Goal: Task Accomplishment & Management: Use online tool/utility

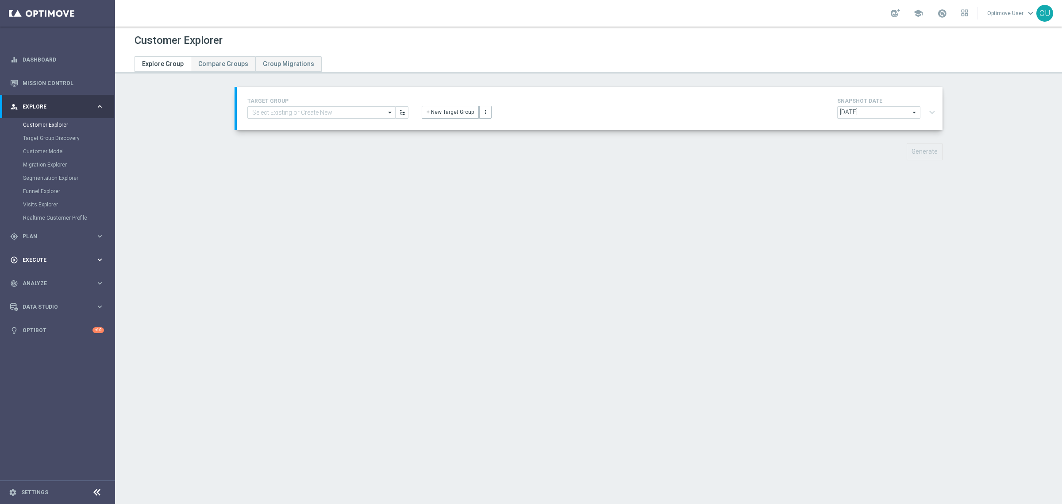
click at [31, 262] on div "play_circle_outline Execute" at bounding box center [52, 260] width 85 height 8
click at [56, 169] on link "Campaign Builder" at bounding box center [57, 171] width 69 height 7
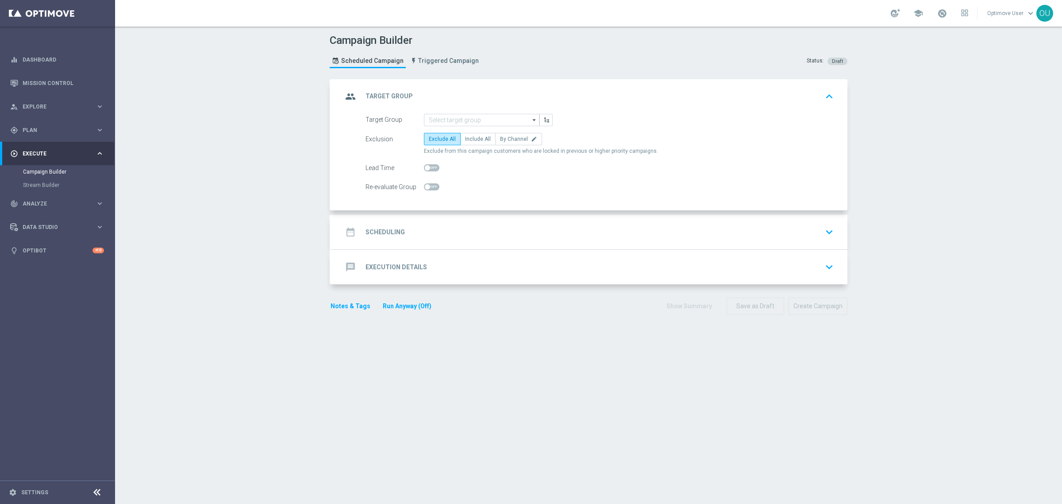
click at [404, 268] on h2 "Execution Details" at bounding box center [397, 267] width 62 height 8
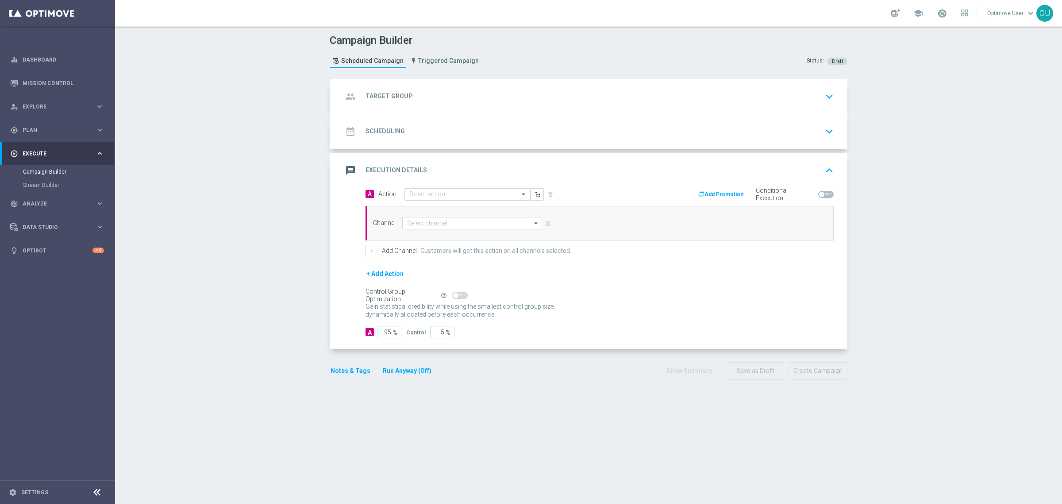
click at [381, 131] on h2 "Scheduling" at bounding box center [385, 131] width 39 height 8
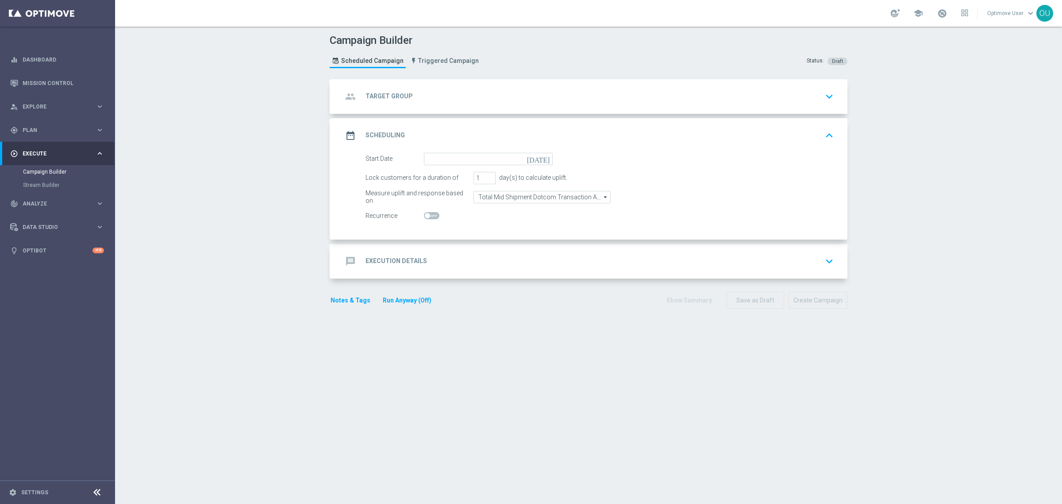
click at [376, 262] on h2 "Execution Details" at bounding box center [397, 261] width 62 height 8
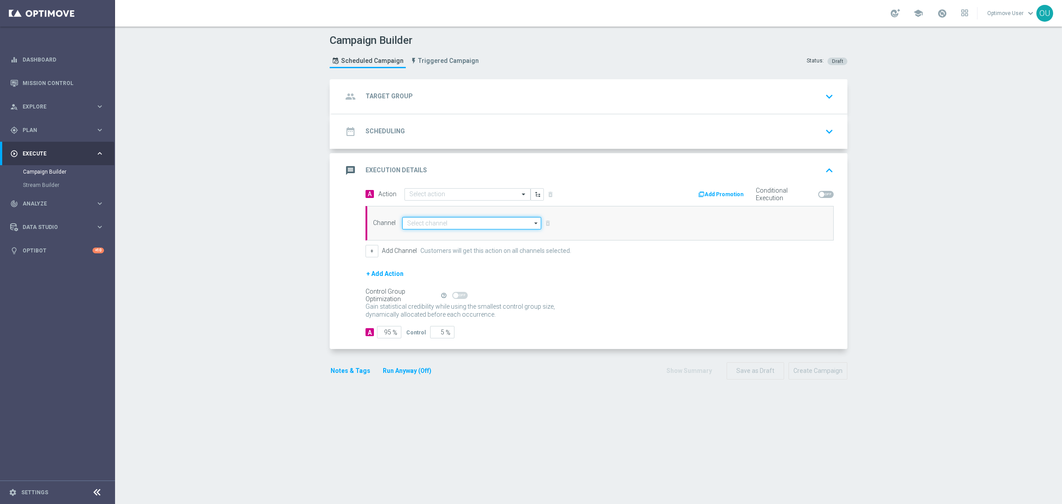
click at [448, 222] on input at bounding box center [471, 223] width 139 height 12
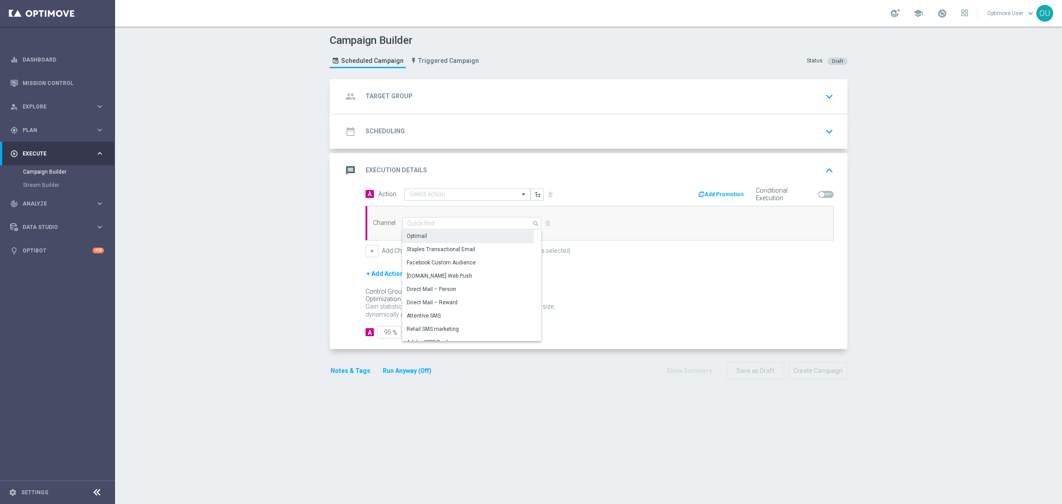
click at [446, 239] on div "Optimail" at bounding box center [467, 236] width 131 height 12
type input "Optimail"
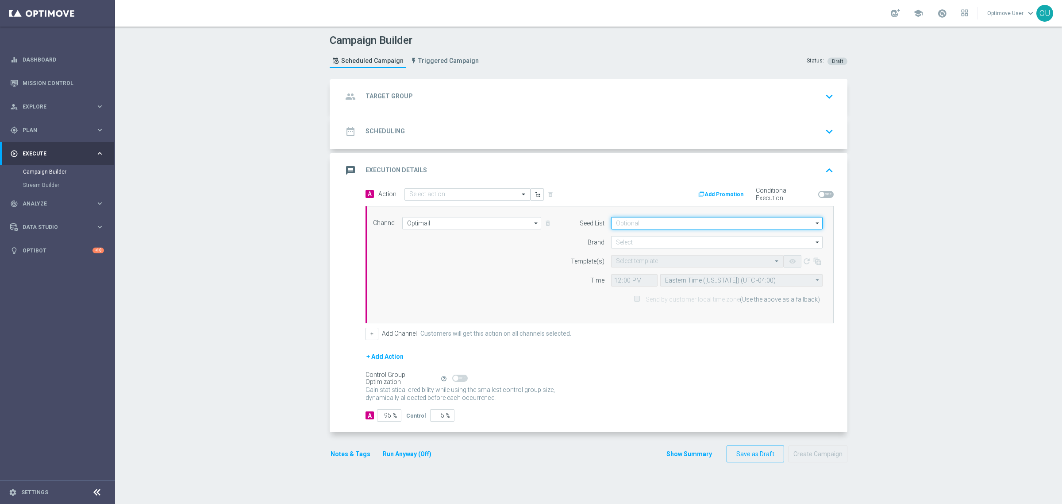
click at [668, 225] on input at bounding box center [717, 223] width 212 height 12
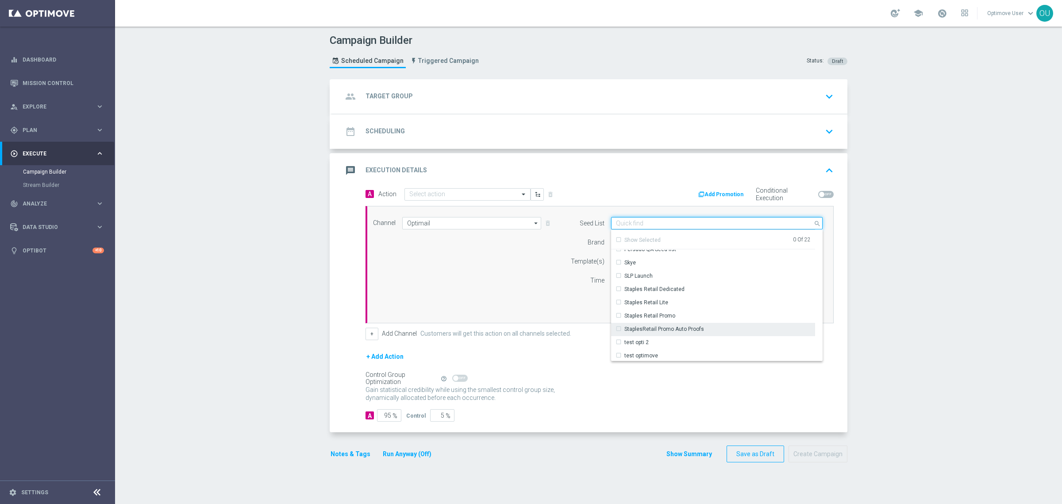
scroll to position [194, 0]
click at [576, 255] on form "Seed List search Show Selected 0 of 22 FreshAddress Seed List" at bounding box center [694, 261] width 257 height 89
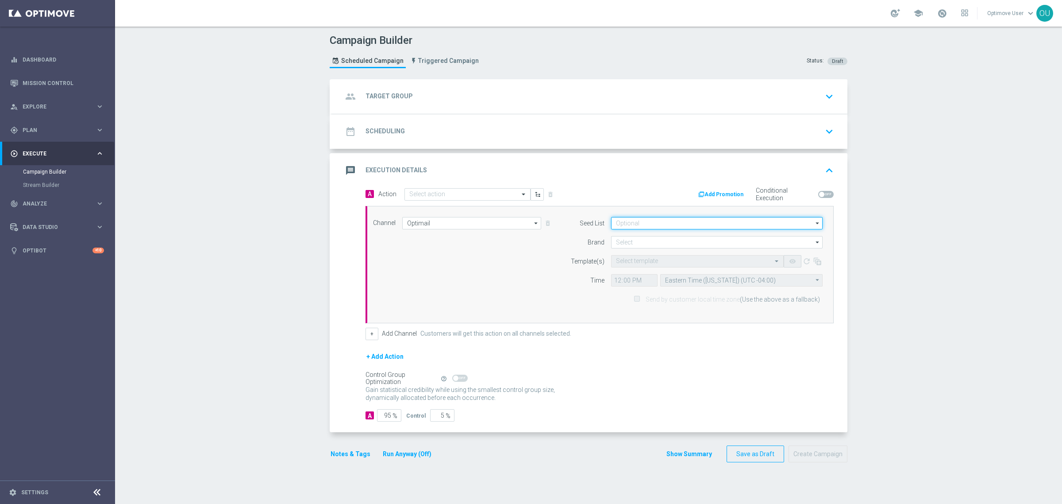
click at [696, 217] on input at bounding box center [717, 223] width 212 height 12
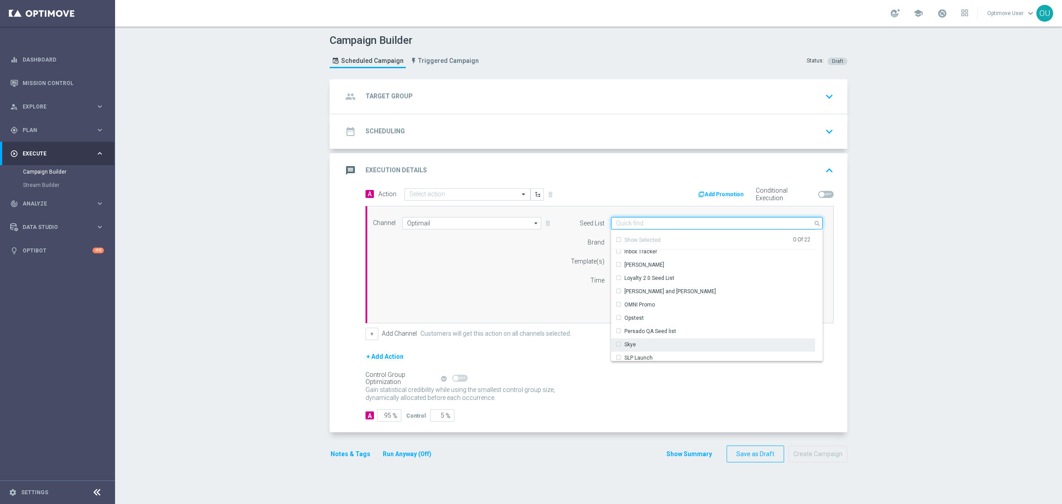
scroll to position [166, 0]
click at [507, 277] on div "Channel Optimail Optimail arrow_drop_down Show Selected 1 of 30 Optimail" at bounding box center [598, 264] width 463 height 95
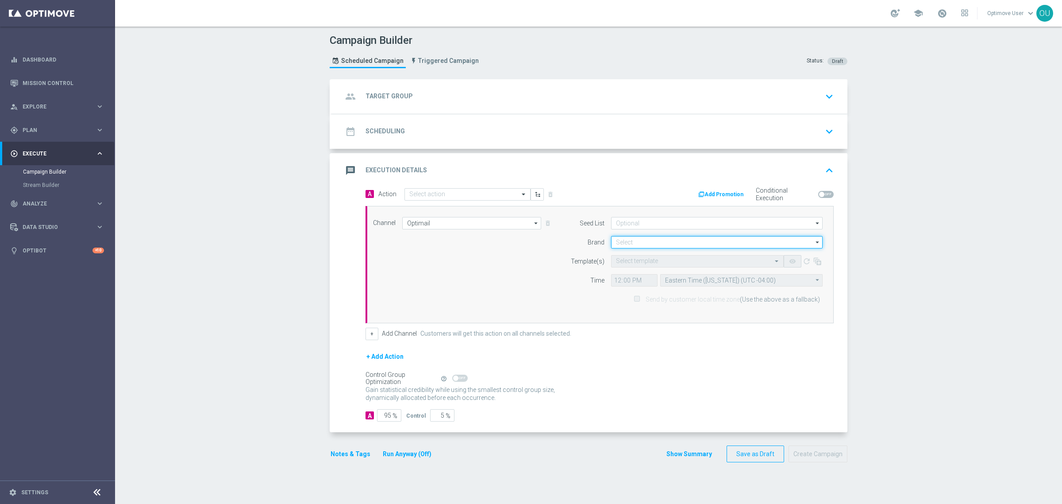
click at [630, 244] on input at bounding box center [717, 242] width 212 height 12
click at [673, 270] on div "Staples_mkt_trn" at bounding box center [717, 268] width 212 height 12
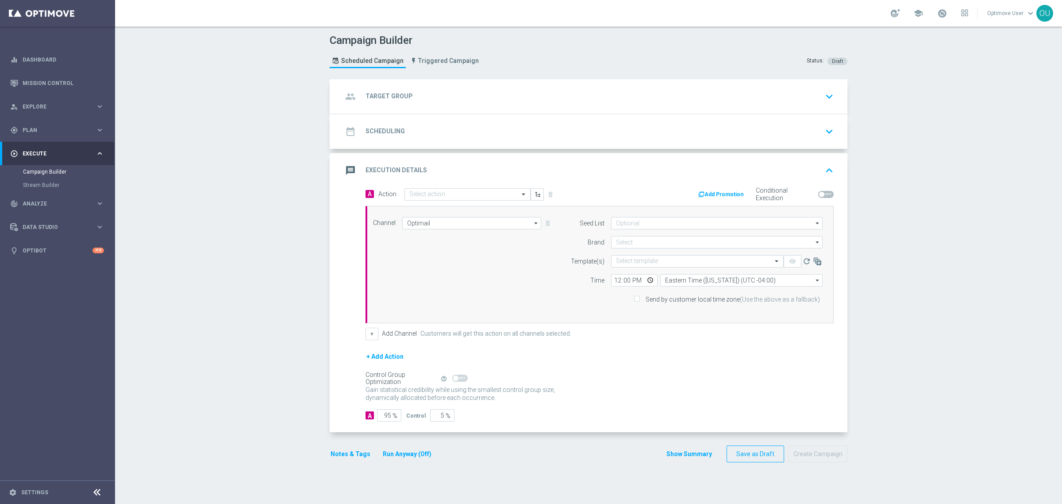
type input "Staples_mkt_trn"
click at [672, 260] on input "text" at bounding box center [688, 262] width 145 height 8
click at [574, 259] on label "Template(s)" at bounding box center [588, 262] width 34 height 8
click at [671, 244] on input "Staples_mkt_trn" at bounding box center [717, 242] width 212 height 12
click at [565, 248] on div "Brand" at bounding box center [582, 242] width 45 height 12
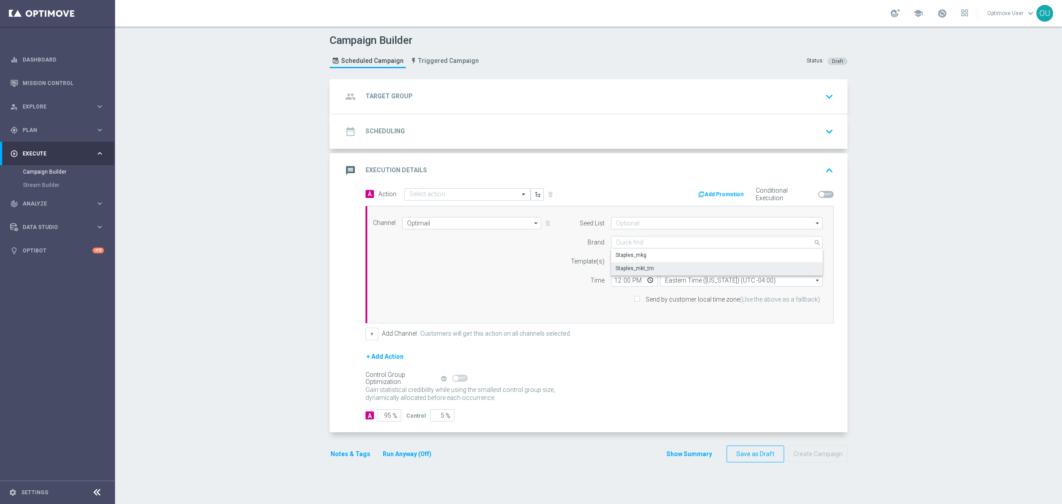
type input "Staples_mkt_trn"
click at [532, 224] on icon "arrow_drop_down" at bounding box center [536, 223] width 9 height 12
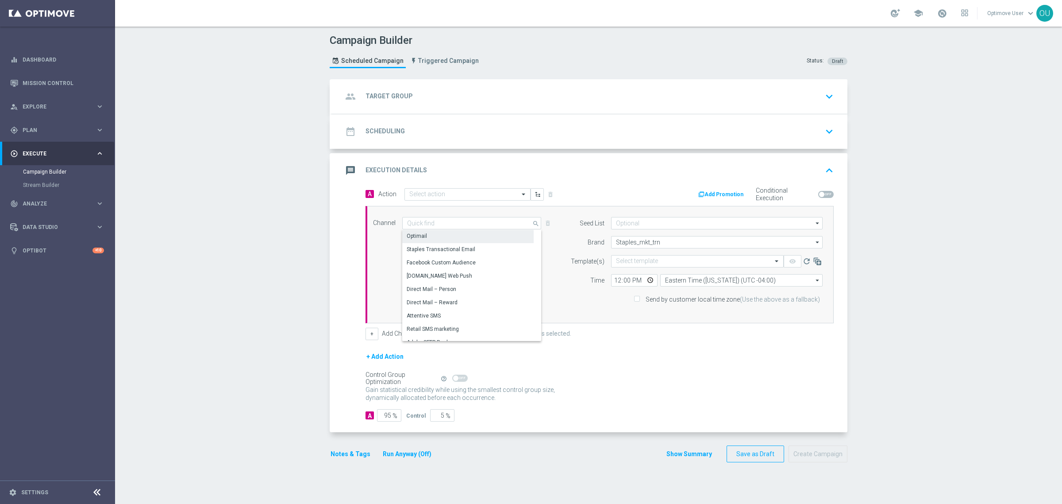
click at [560, 245] on div "Brand" at bounding box center [582, 242] width 45 height 12
type input "Optimail"
click at [814, 242] on icon "arrow_drop_down" at bounding box center [818, 242] width 9 height 12
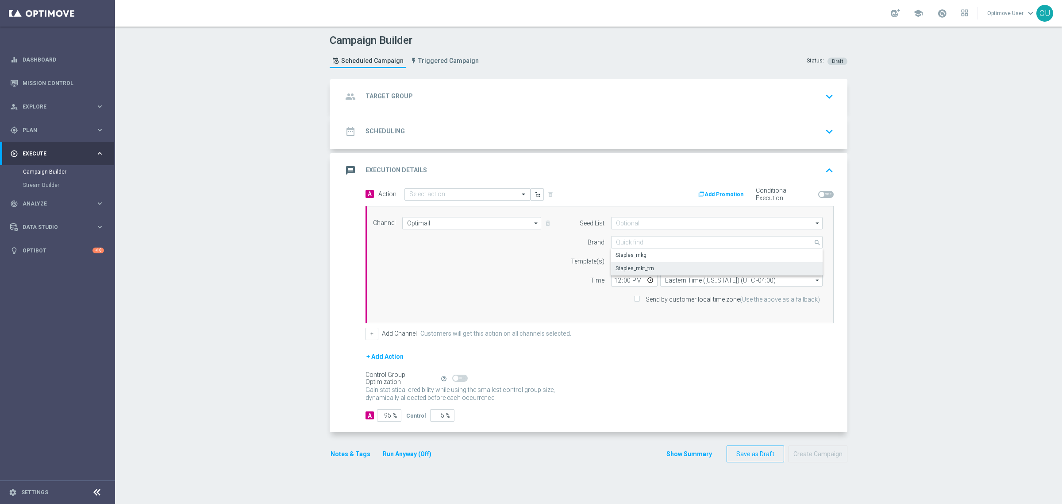
click at [576, 238] on div "Brand" at bounding box center [582, 242] width 45 height 12
type input "Staples_mkt_trn"
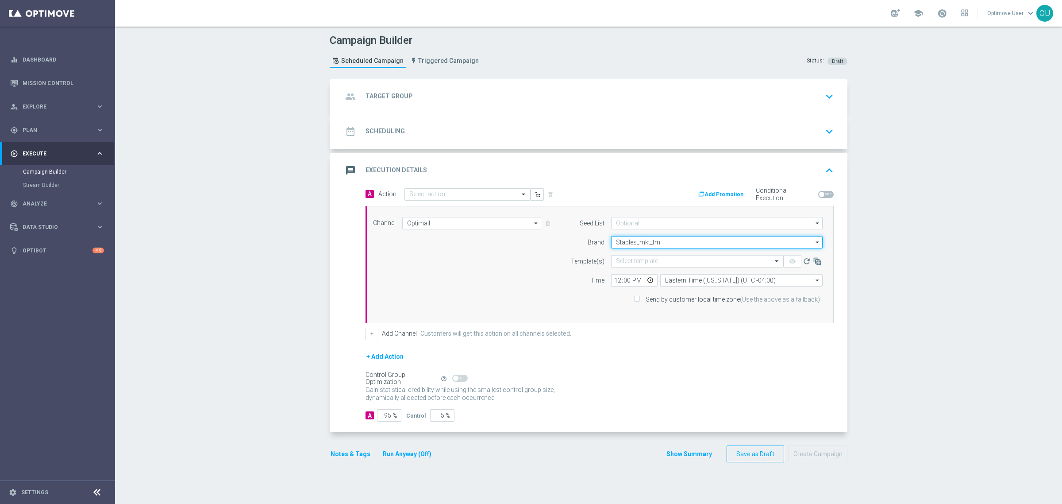
click at [642, 244] on input "Staples_mkt_trn" at bounding box center [717, 242] width 212 height 12
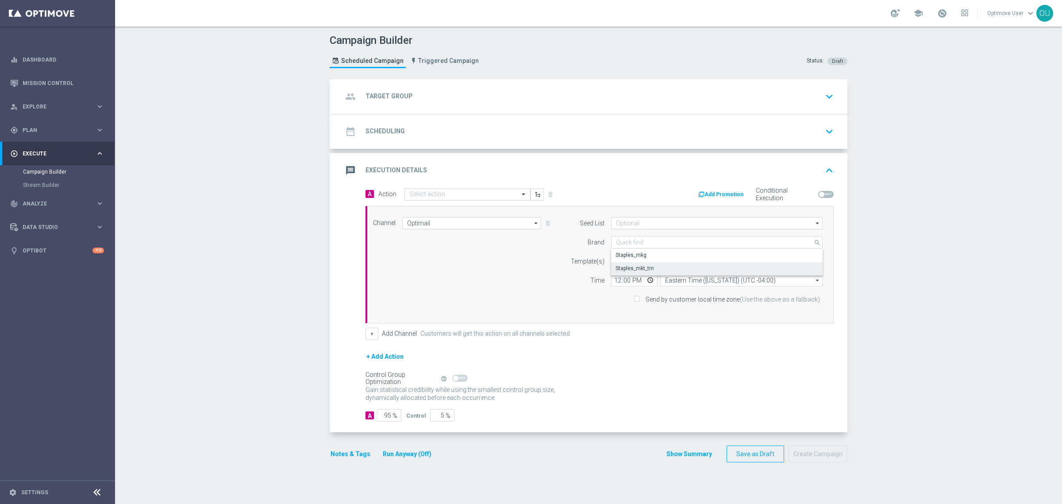
click at [588, 240] on label "Brand" at bounding box center [596, 243] width 17 height 8
type input "Staples_mkt_trn"
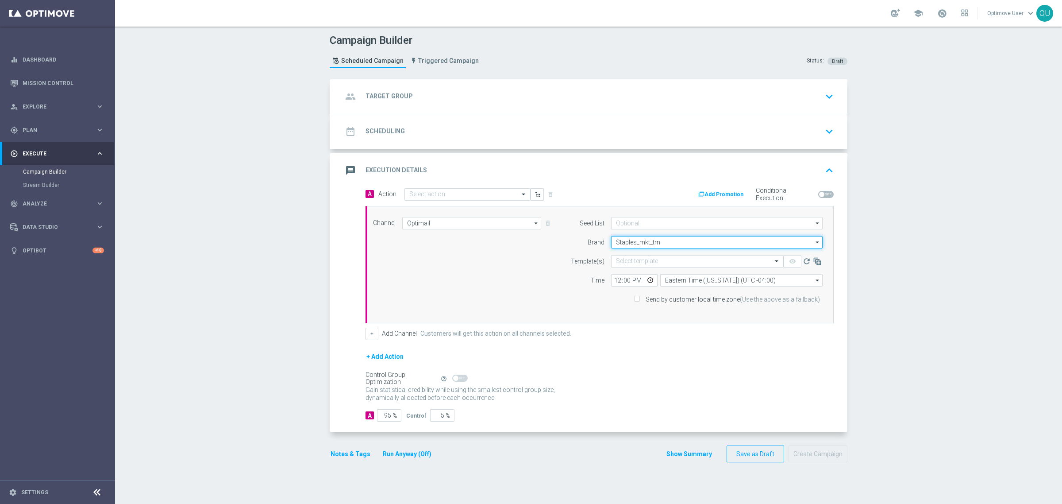
click at [672, 245] on input "Staples_mkt_trn" at bounding box center [717, 242] width 212 height 12
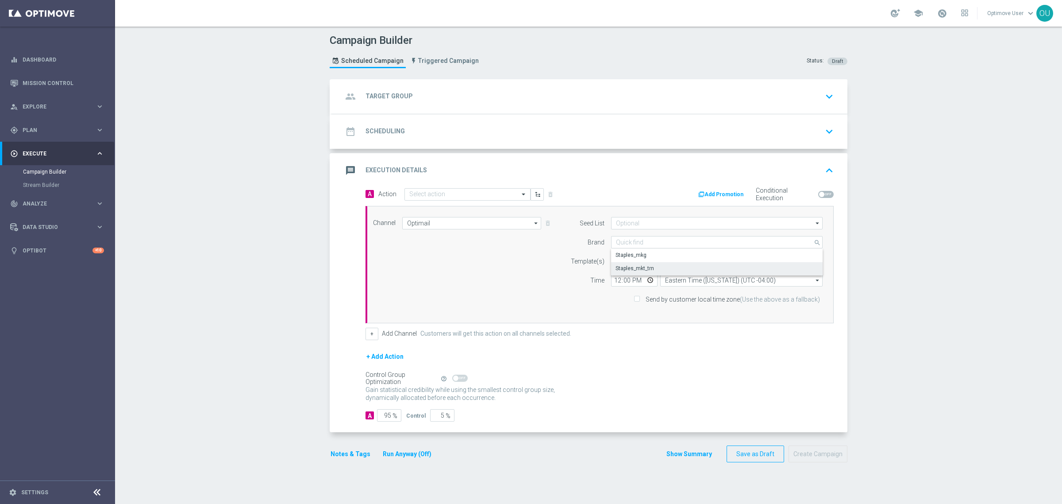
click at [586, 252] on form "Seed List arrow_drop_down Show Selected 0 of 22 FreshAddress Seed List" at bounding box center [694, 261] width 257 height 89
type input "Staples_mkt_trn"
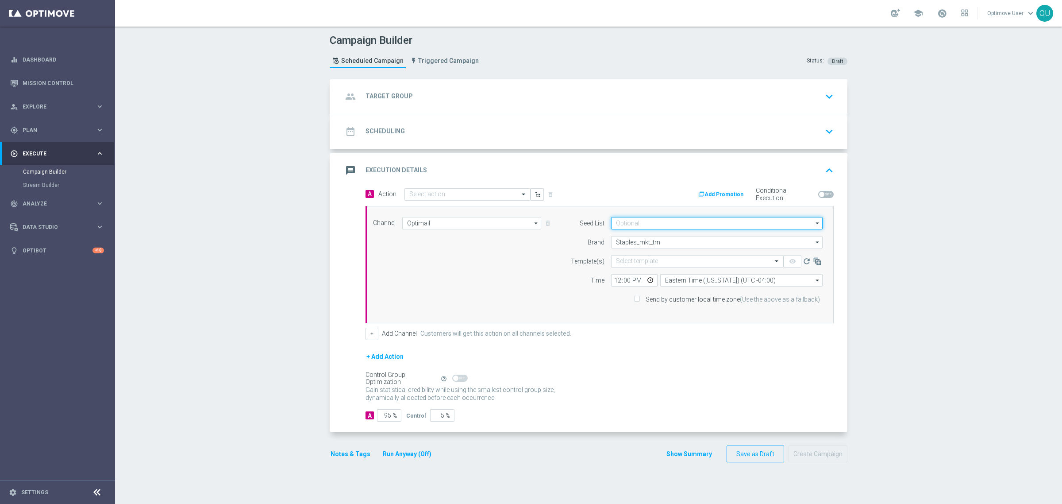
click at [649, 220] on input at bounding box center [717, 223] width 212 height 12
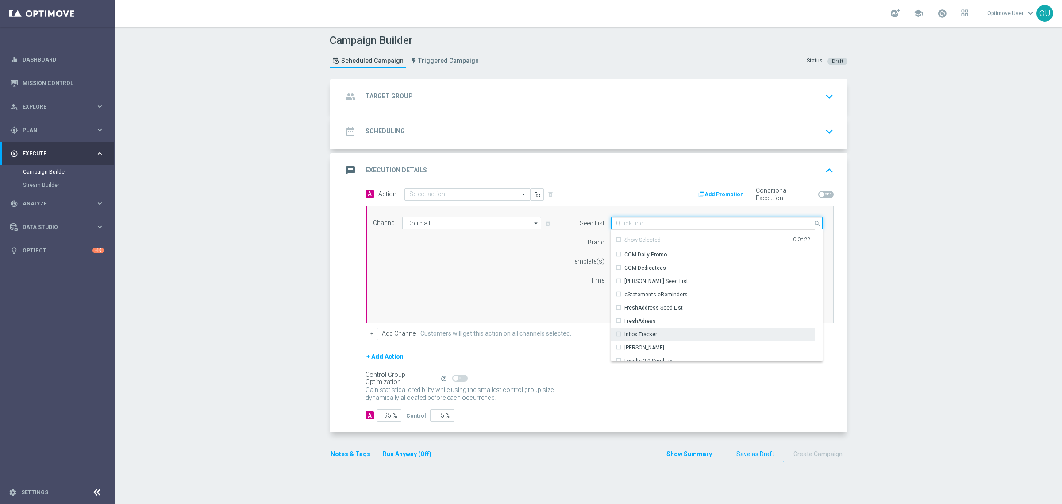
scroll to position [0, 0]
click at [862, 288] on div "Campaign Builder Scheduled Campaign Triggered Campaign Status: Draft group Targ…" at bounding box center [588, 265] width 947 height 477
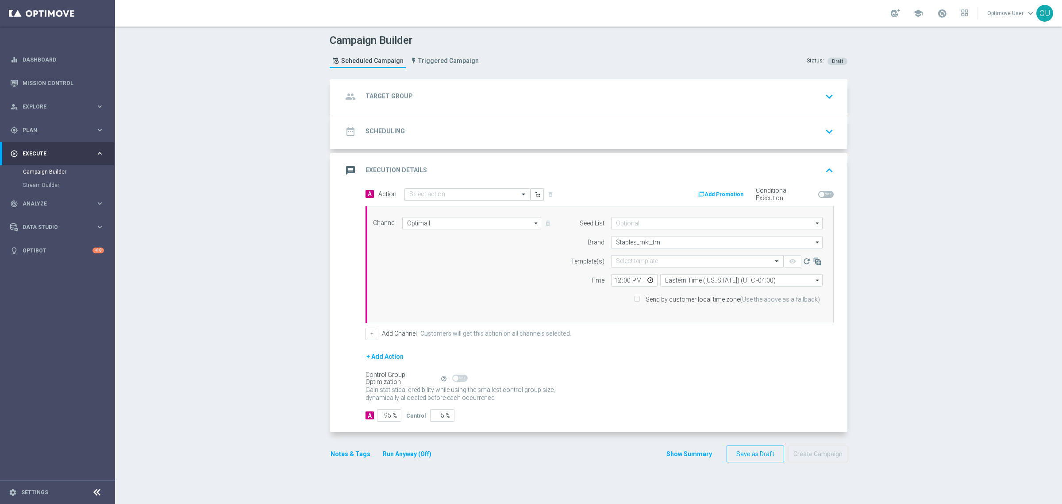
click at [532, 224] on icon "arrow_drop_down" at bounding box center [536, 223] width 9 height 12
click at [596, 315] on div "Channel Optimail search Show Selected 1 of 30 Adobe SFTP Prod Liveramp" at bounding box center [600, 264] width 468 height 117
type input "Optimail"
click at [716, 242] on input "Staples_mkt_trn" at bounding box center [717, 242] width 212 height 12
click at [836, 288] on div "A Action Select action delete_forever Add Promotion Conditional Execution Chann…" at bounding box center [600, 264] width 482 height 153
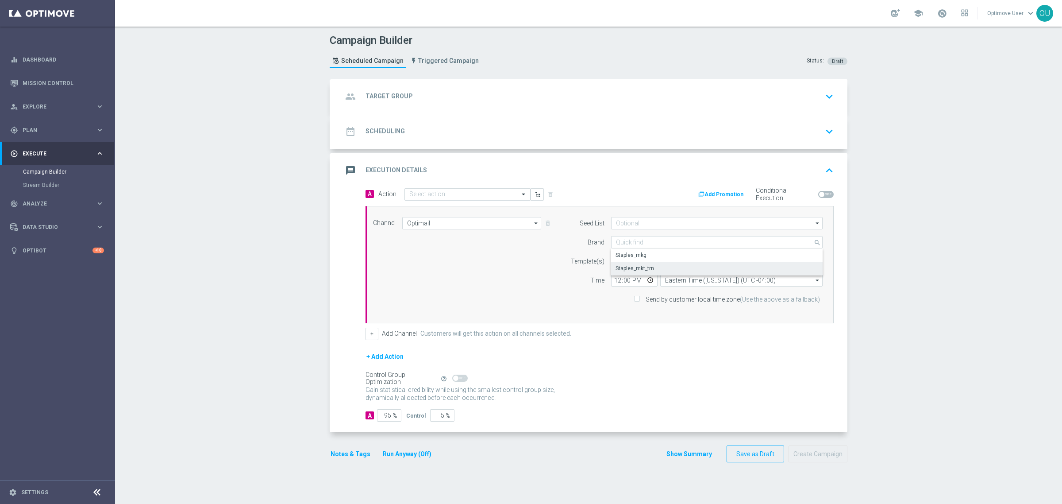
type input "Staples_mkt_trn"
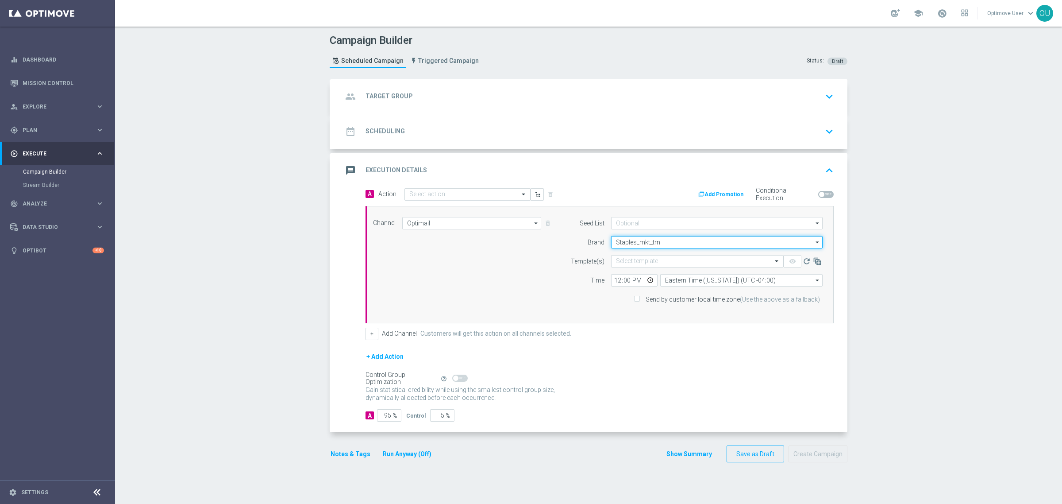
click at [717, 241] on input "Staples_mkt_trn" at bounding box center [717, 242] width 212 height 12
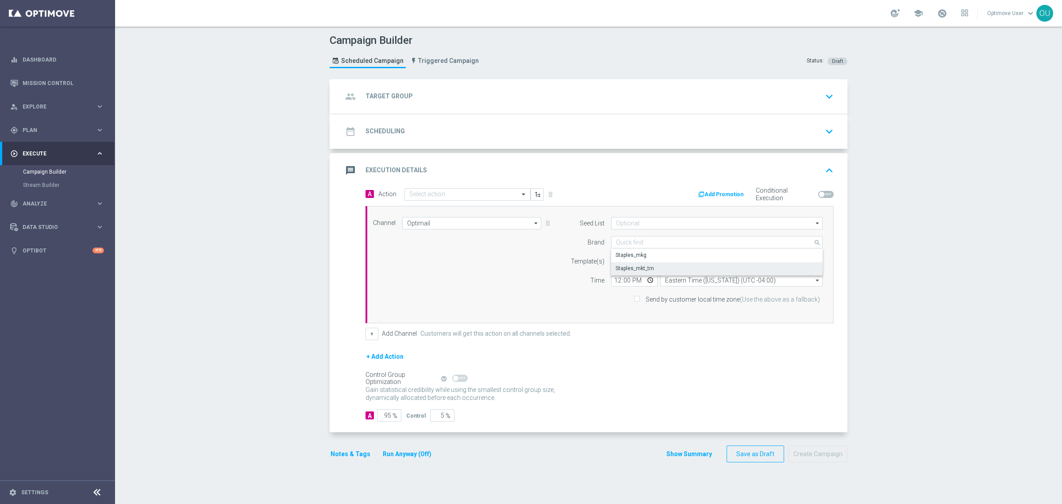
click at [836, 258] on div "A Action Select action delete_forever Add Promotion Conditional Execution Chann…" at bounding box center [600, 264] width 482 height 153
type input "Staples_mkt_trn"
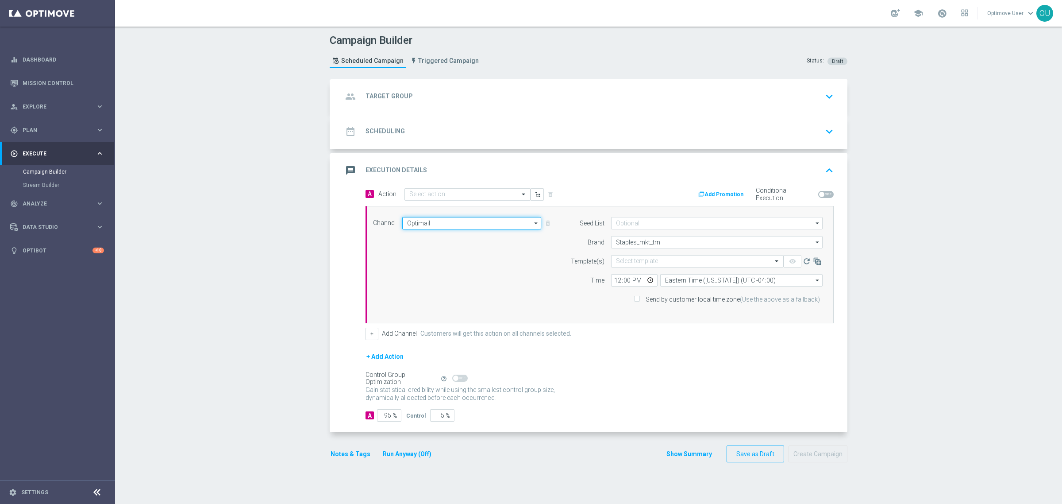
click at [438, 223] on input "Optimail" at bounding box center [471, 223] width 139 height 12
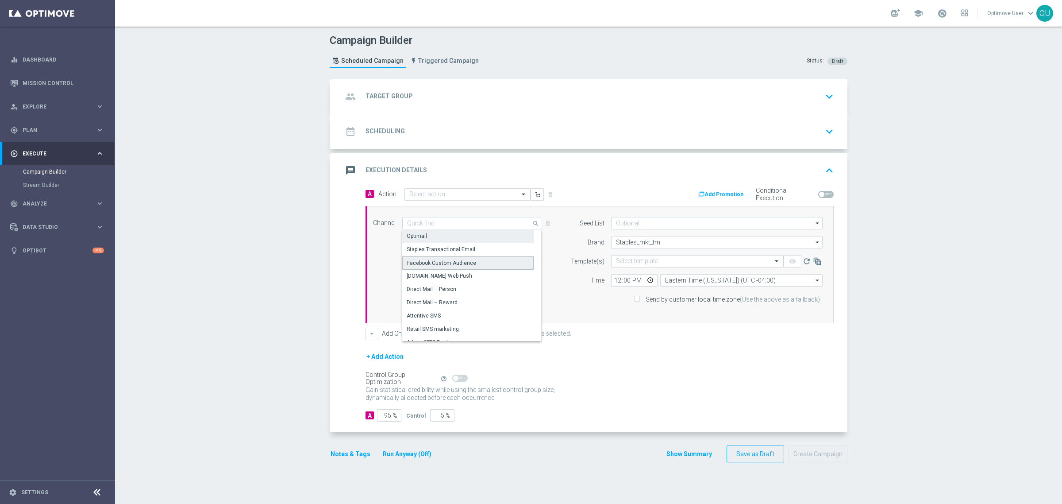
click at [452, 264] on div "Facebook Custom Audience" at bounding box center [441, 263] width 69 height 8
type input "Facebook Custom Audience"
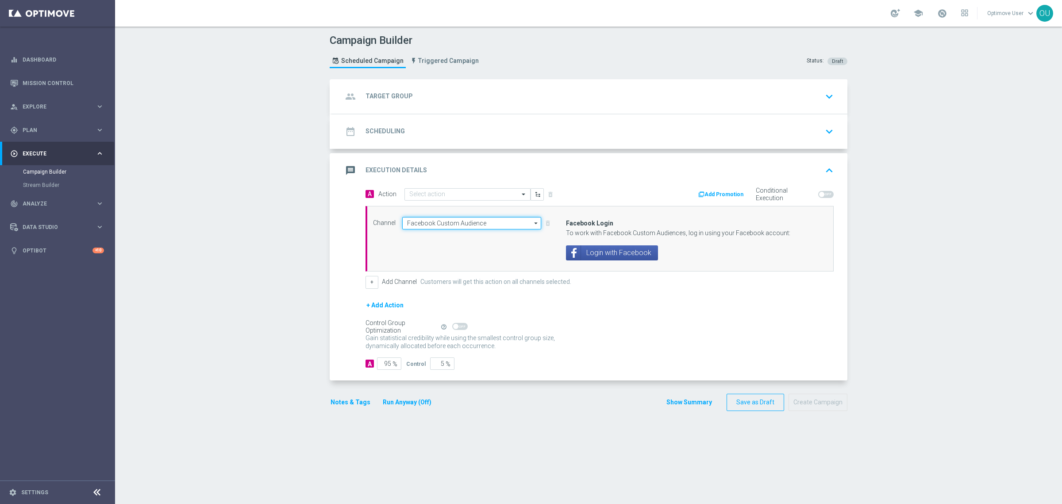
click at [497, 224] on input "Facebook Custom Audience" at bounding box center [471, 223] width 139 height 12
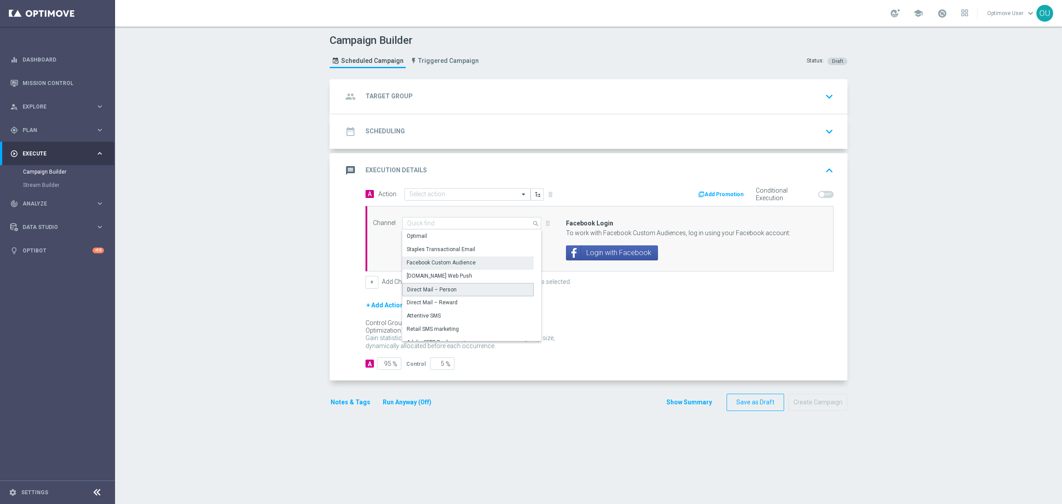
click at [456, 289] on div "Direct Mail – Person" at bounding box center [467, 289] width 131 height 13
type input "Direct Mail – Person"
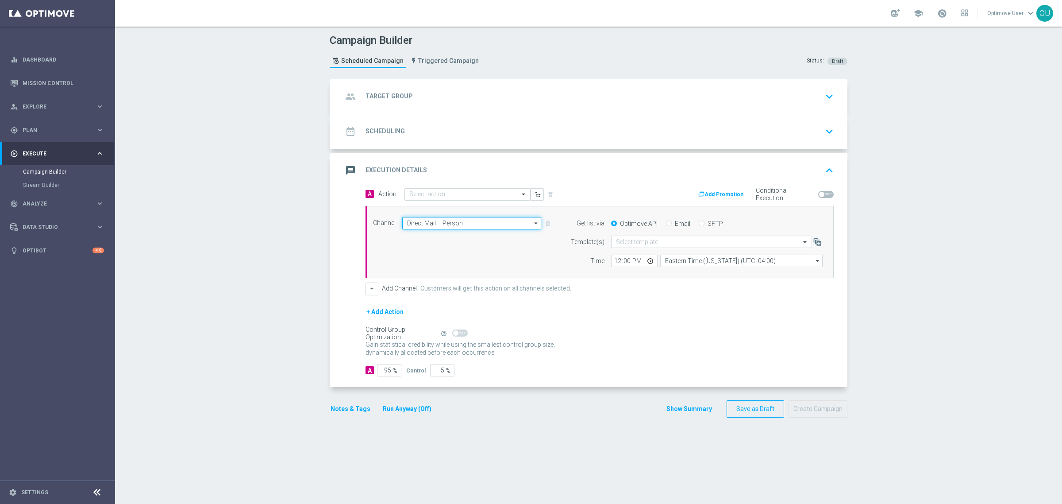
click at [483, 224] on input "Direct Mail – Person" at bounding box center [471, 223] width 139 height 12
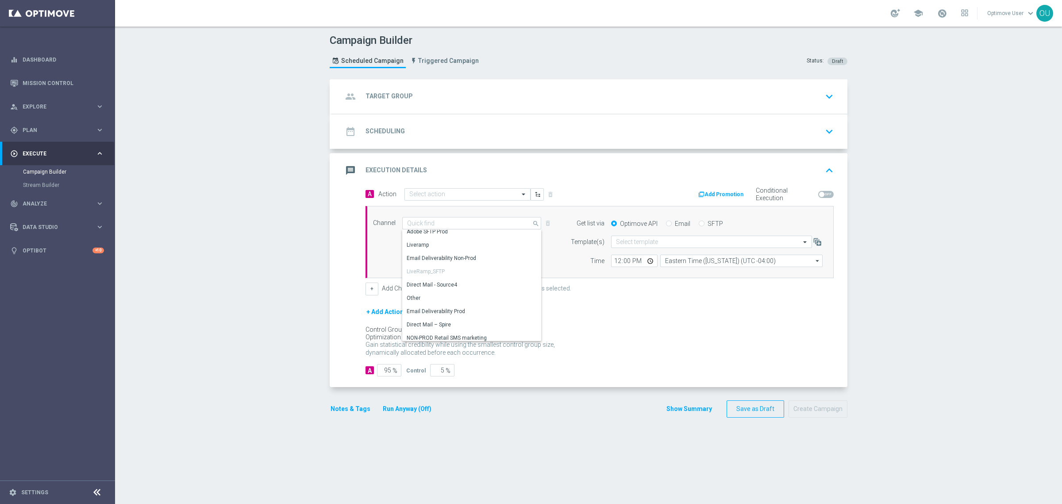
click at [668, 222] on div "Email" at bounding box center [678, 224] width 24 height 8
type input "Direct Mail – Person"
click at [666, 224] on input "Email" at bounding box center [669, 224] width 6 height 6
radio input "true"
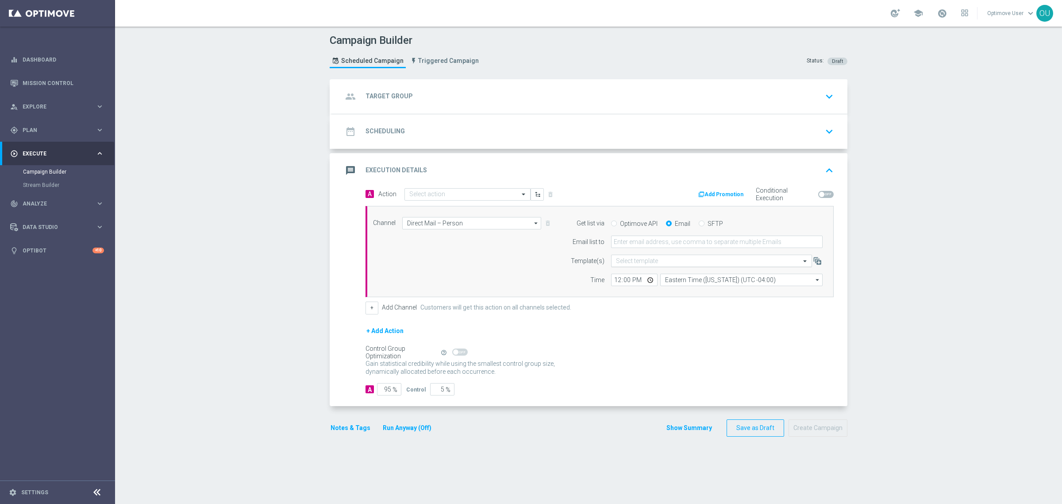
scroll to position [0, 0]
click at [473, 224] on input "Direct Mail – Person" at bounding box center [471, 223] width 139 height 12
click at [462, 255] on div "Attentive SMS" at bounding box center [467, 260] width 131 height 12
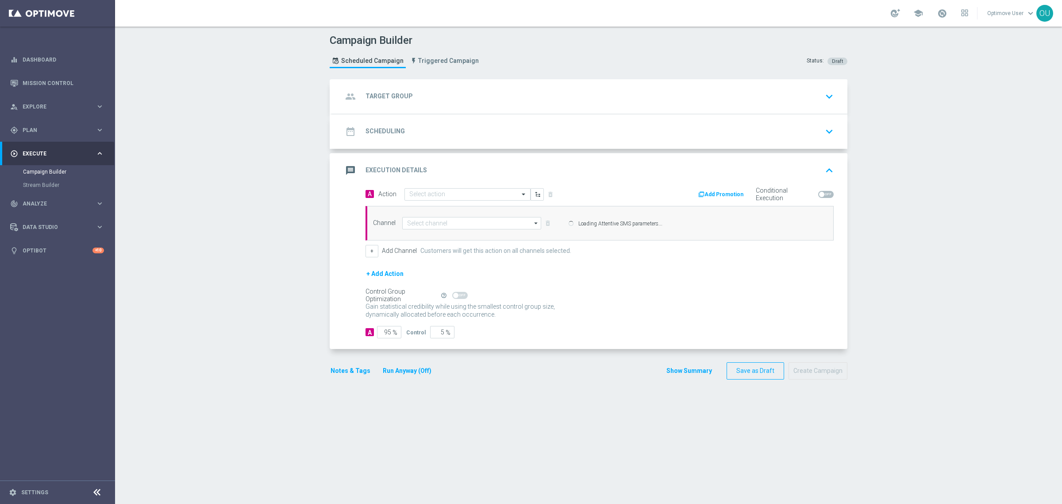
type input "Attentive SMS"
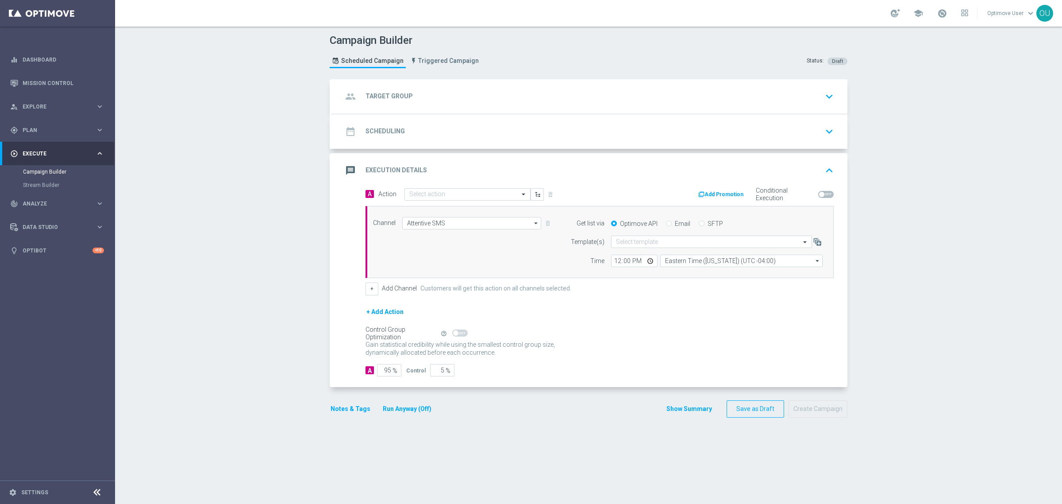
click at [484, 231] on div "Channel Attentive SMS Attentive SMS arrow_drop_down Show Selected 1 of 30 Optim…" at bounding box center [598, 242] width 463 height 50
click at [490, 223] on input "Attentive SMS" at bounding box center [471, 223] width 139 height 12
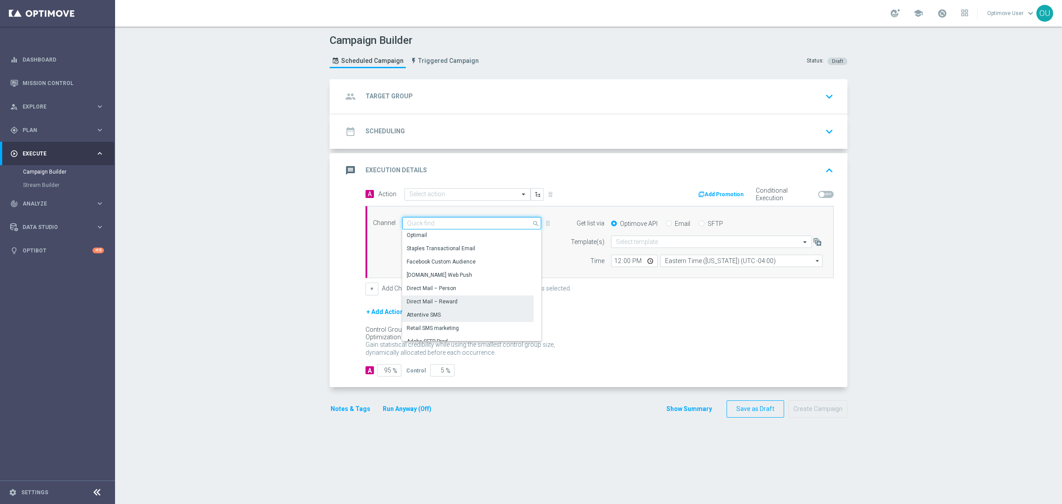
scroll to position [0, 0]
click at [465, 237] on div "Optimail" at bounding box center [467, 236] width 131 height 13
type input "Optimail"
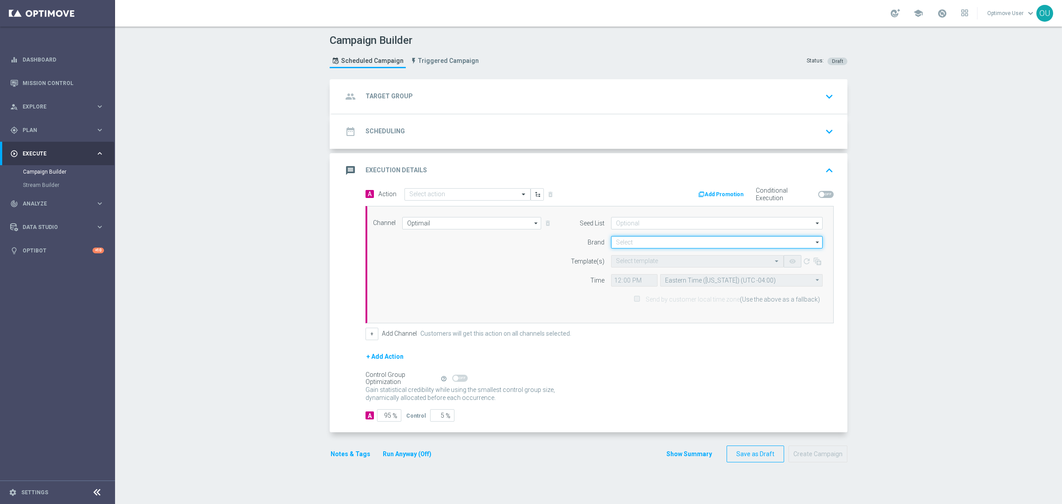
click at [634, 240] on input at bounding box center [717, 242] width 212 height 12
click at [643, 266] on div "Staples_mkt_trn" at bounding box center [635, 268] width 39 height 8
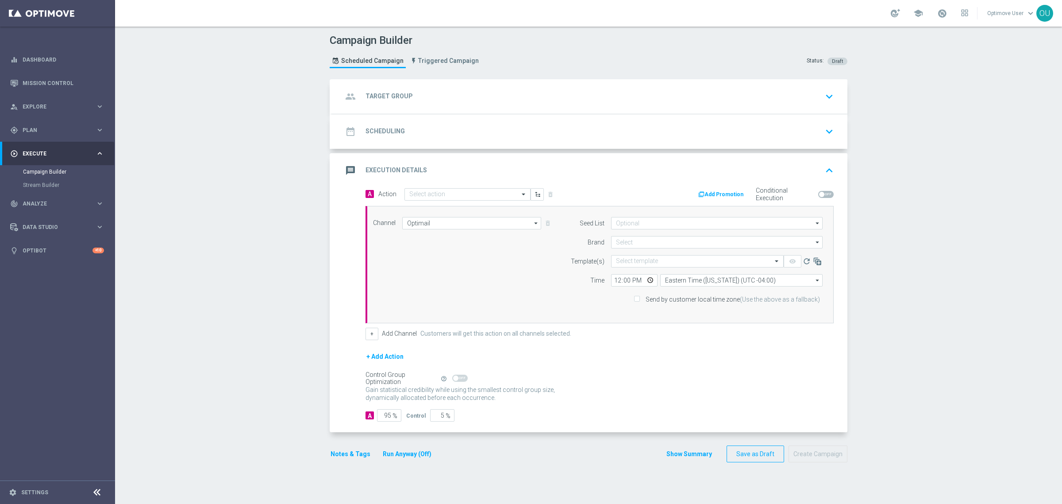
type input "Staples_mkt_trn"
